Goal: Task Accomplishment & Management: Manage account settings

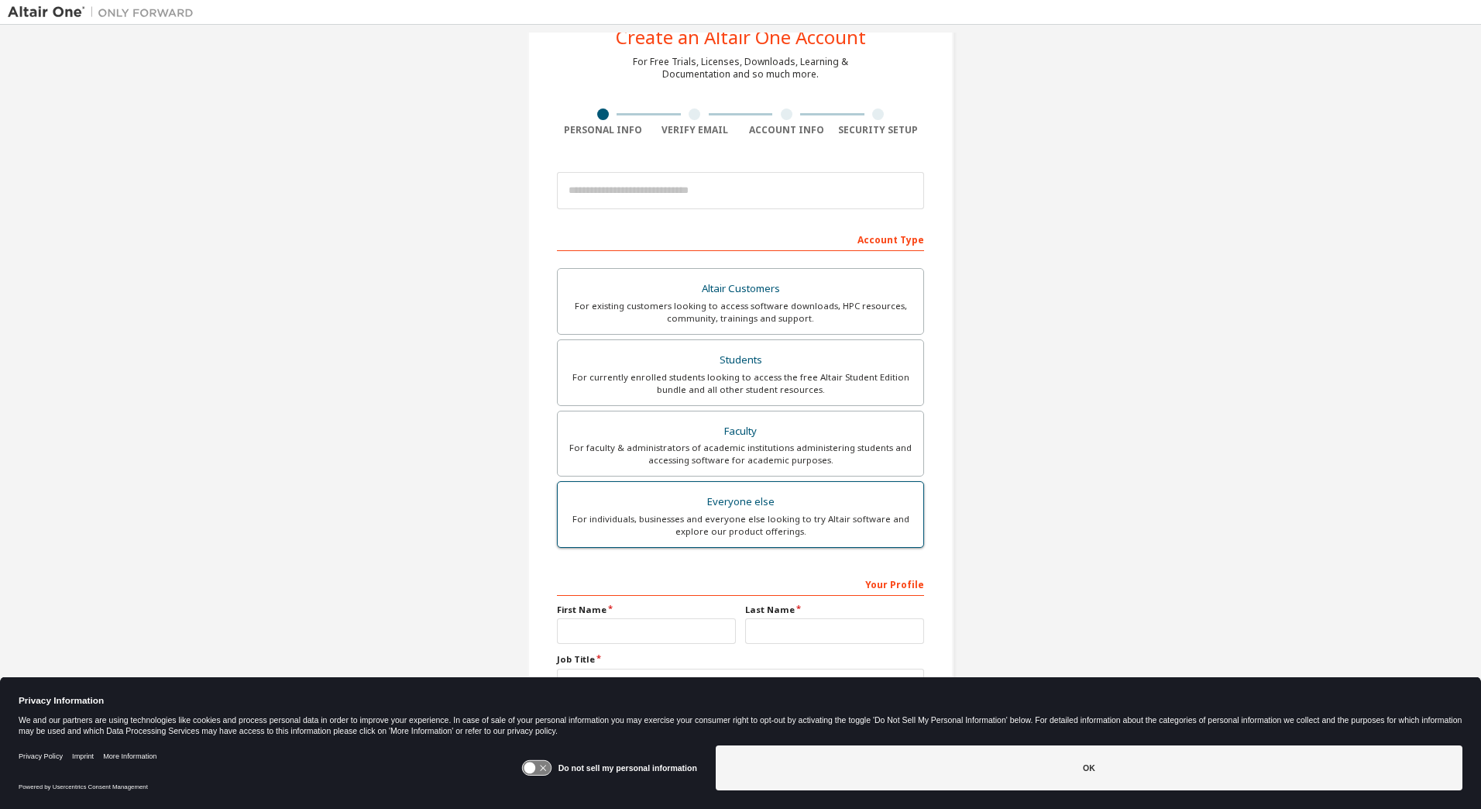
scroll to position [97, 0]
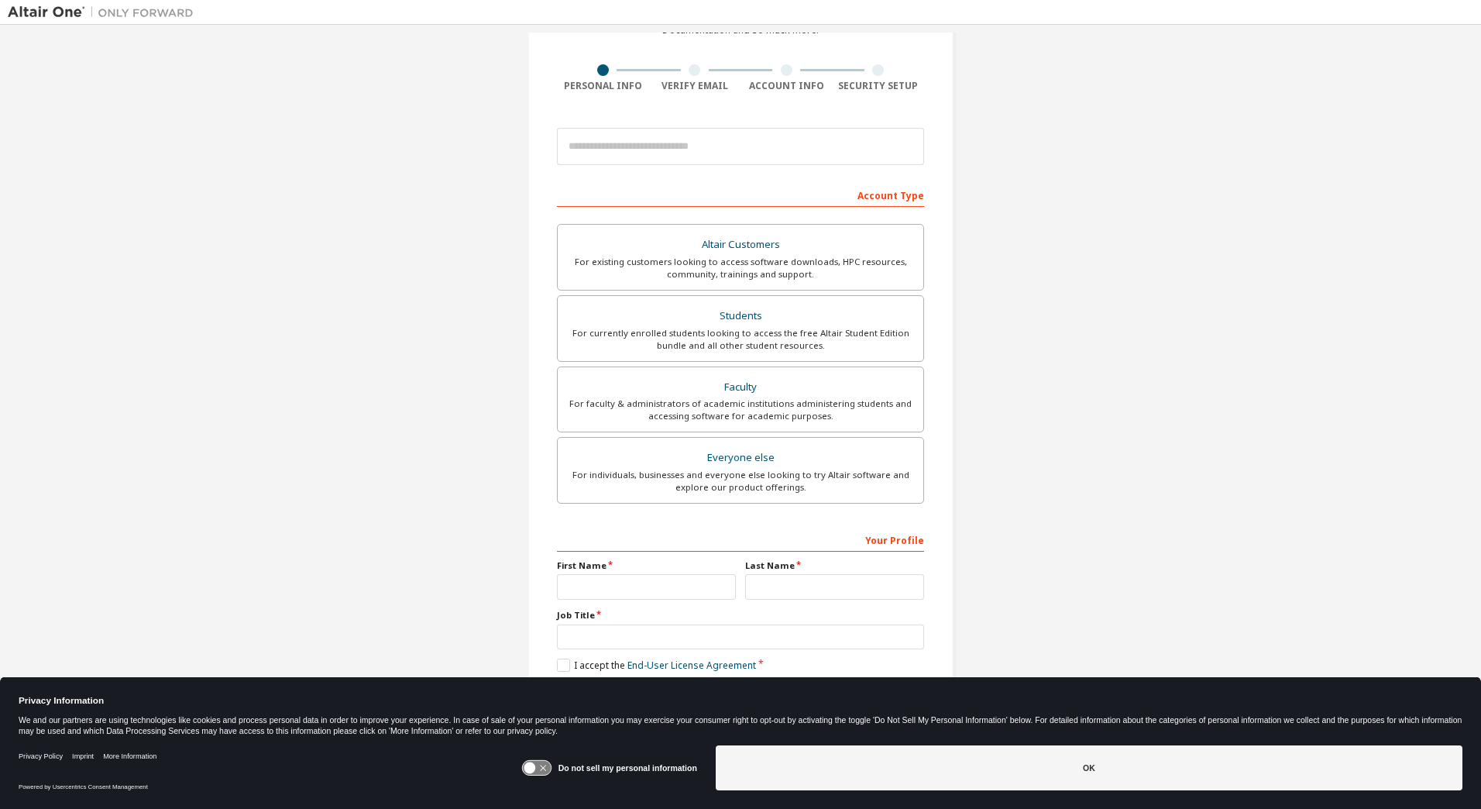
click at [541, 766] on icon at bounding box center [536, 768] width 29 height 15
click at [476, 656] on div "Create an Altair One Account For Free Trials, Licenses, Downloads, Learning & D…" at bounding box center [741, 346] width 1466 height 821
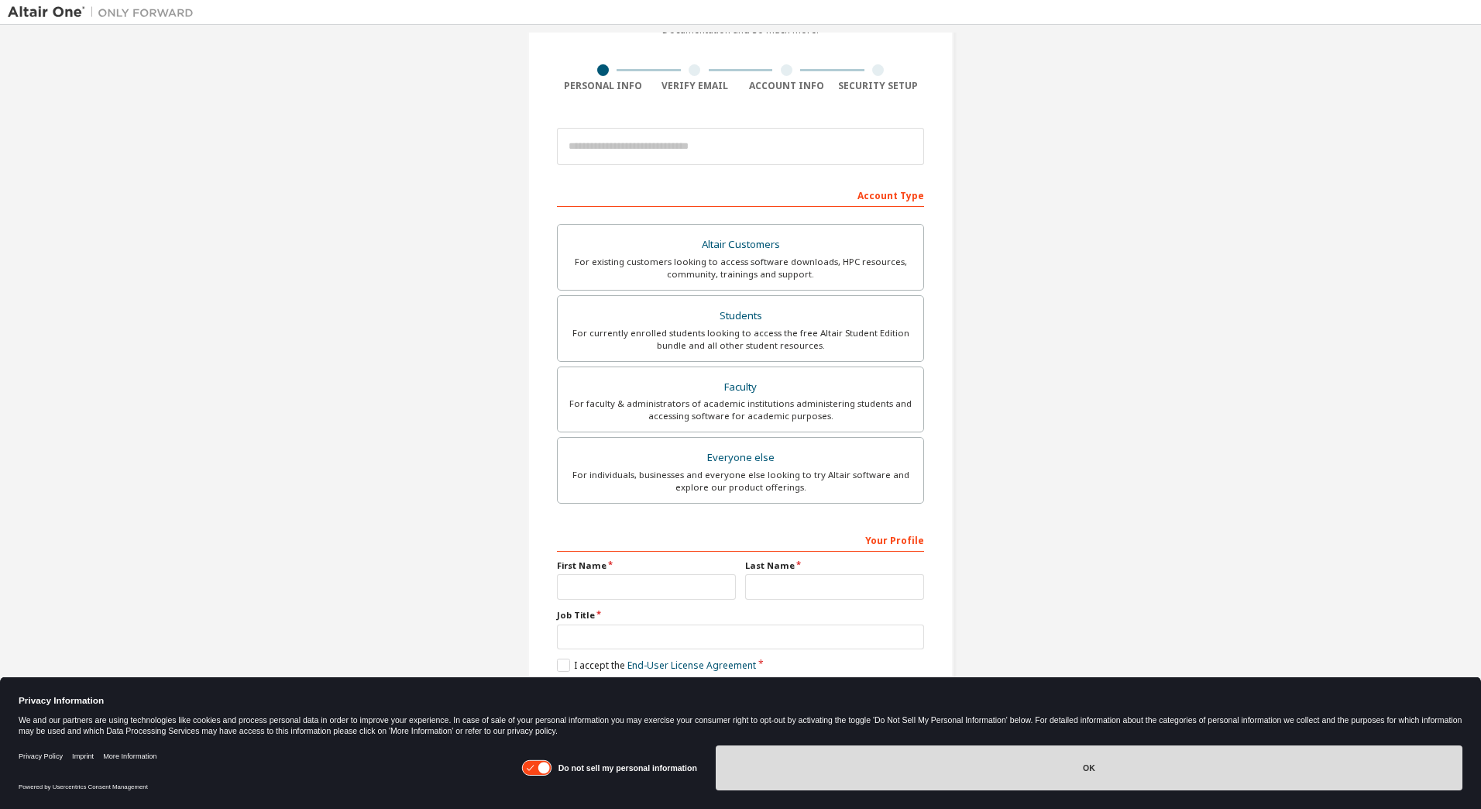
click at [1137, 770] on button "OK" at bounding box center [1089, 767] width 747 height 45
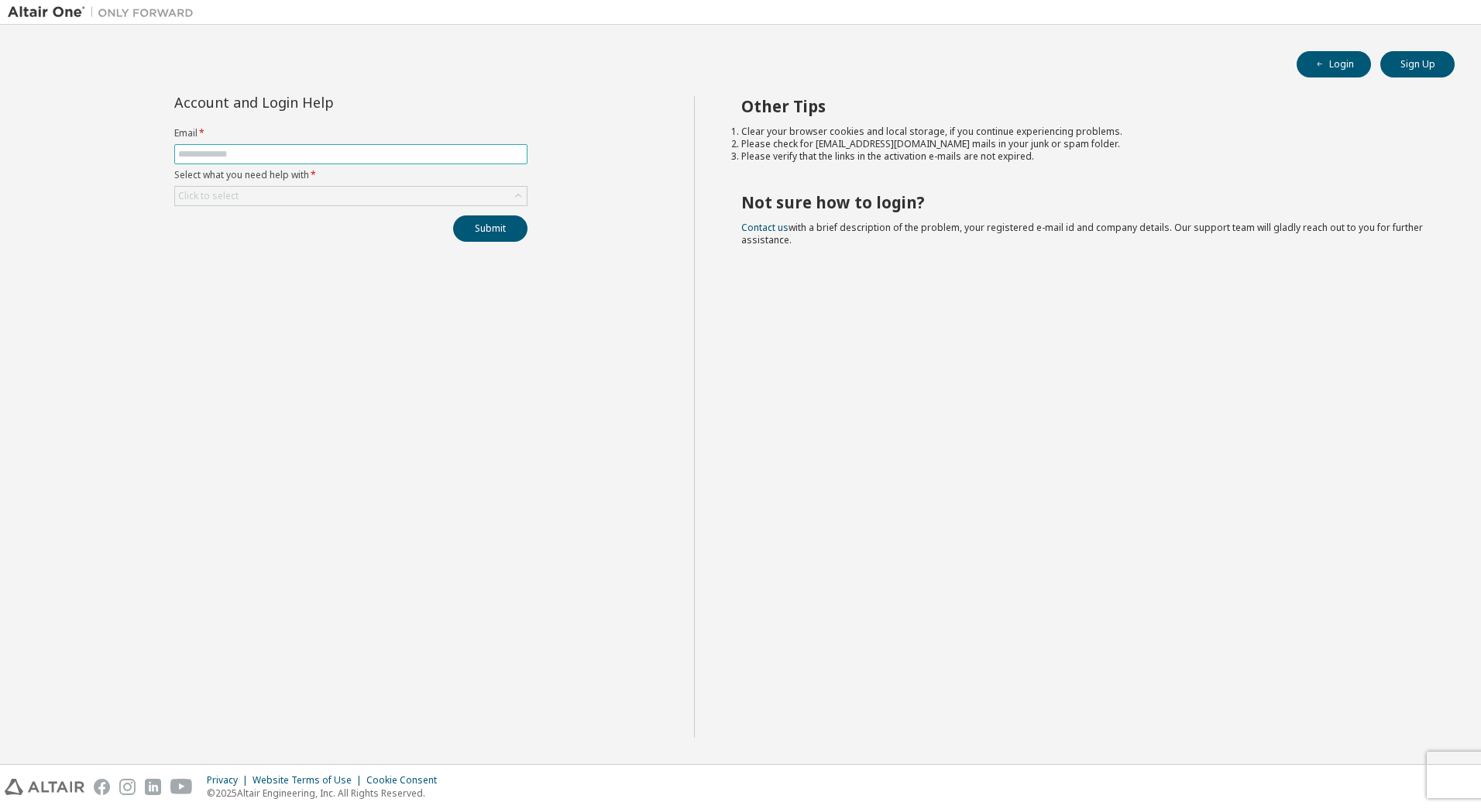
click at [327, 157] on input "text" at bounding box center [351, 154] width 346 height 12
type input "**********"
click at [363, 196] on div "Click to select" at bounding box center [351, 196] width 352 height 19
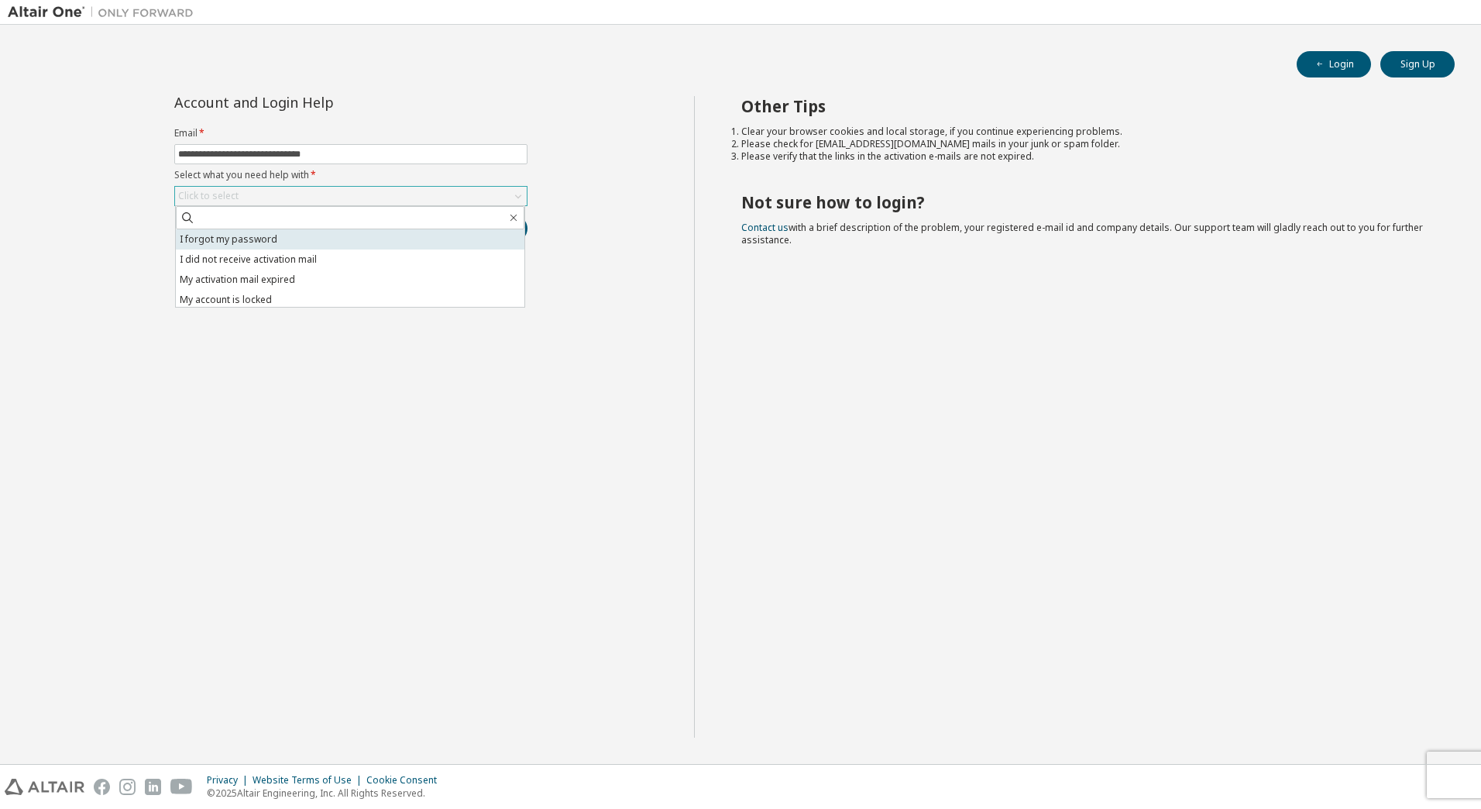
click at [347, 241] on li "I forgot my password" at bounding box center [350, 239] width 349 height 20
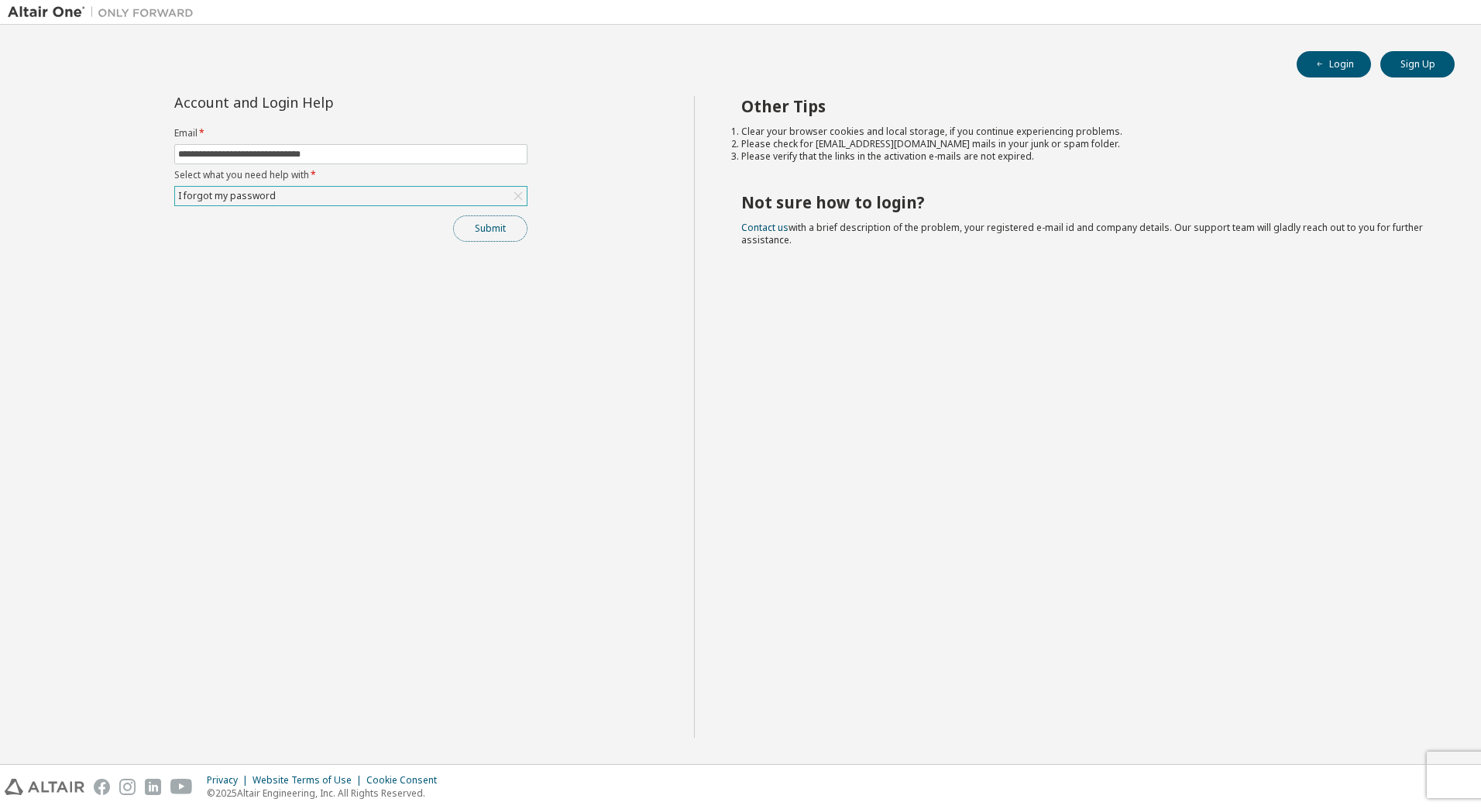
click at [497, 232] on button "Submit" at bounding box center [490, 228] width 74 height 26
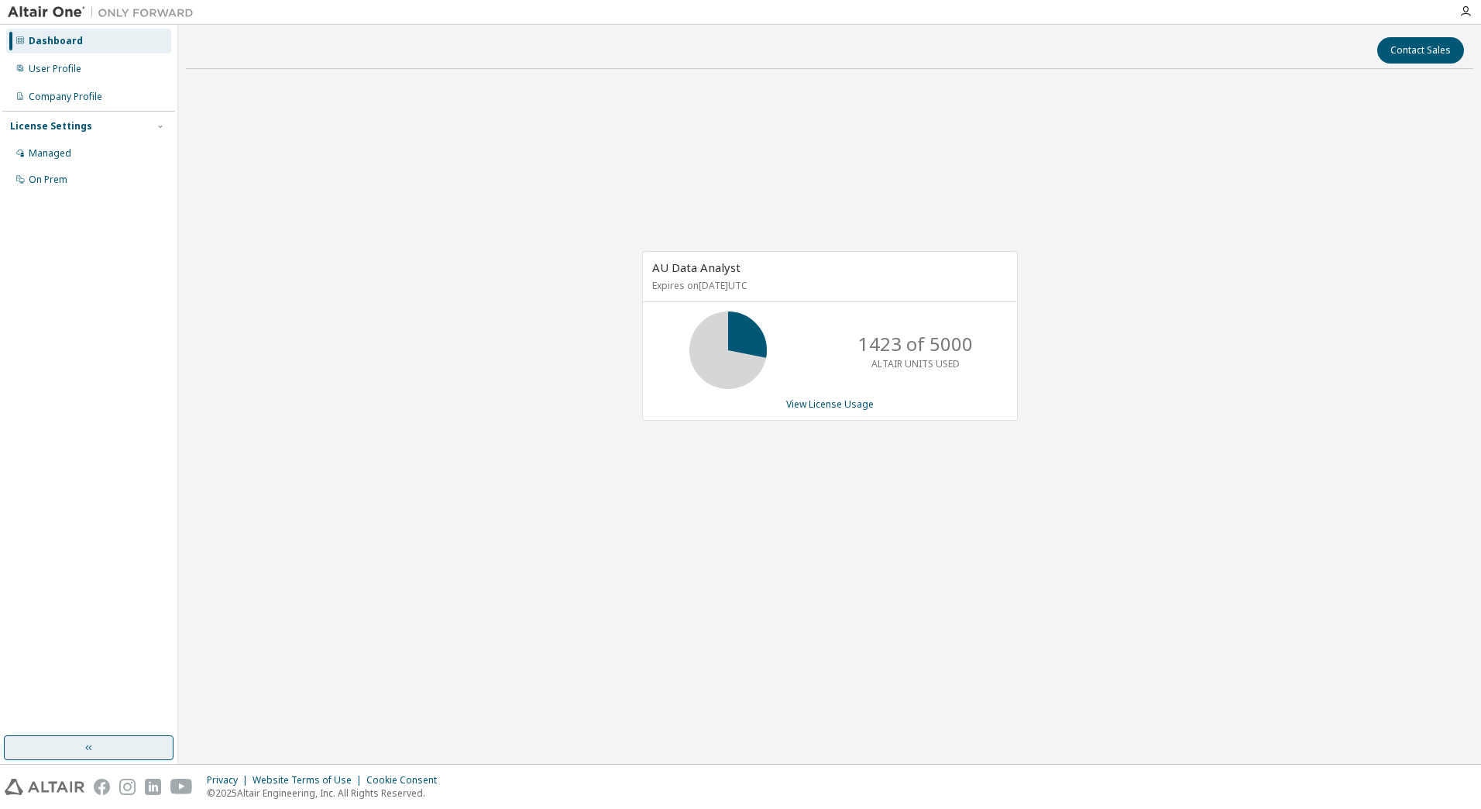
click at [57, 747] on button "button" at bounding box center [89, 747] width 170 height 25
